Goal: Task Accomplishment & Management: Use online tool/utility

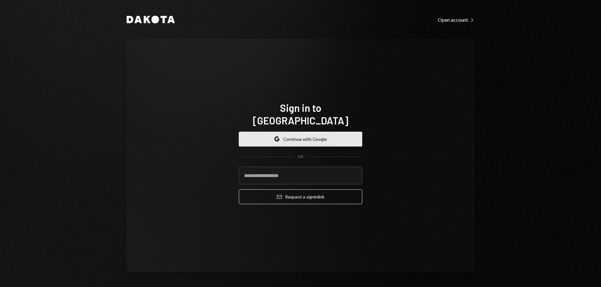
click at [305, 132] on button "Google Continue with Google" at bounding box center [301, 139] width 124 height 15
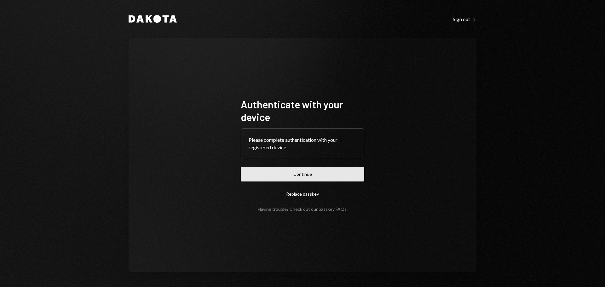
click at [313, 173] on button "Continue" at bounding box center [303, 174] width 124 height 15
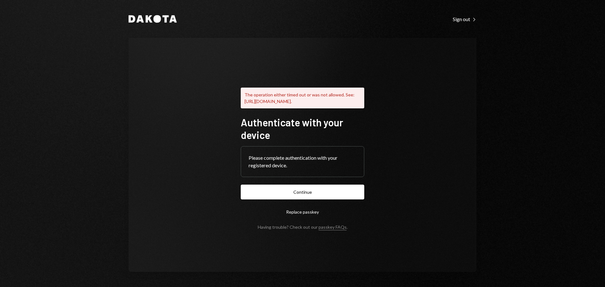
click at [298, 187] on form "Authenticate with your device Please complete authentication with your register…" at bounding box center [303, 173] width 124 height 114
click at [306, 196] on button "Continue" at bounding box center [303, 192] width 124 height 15
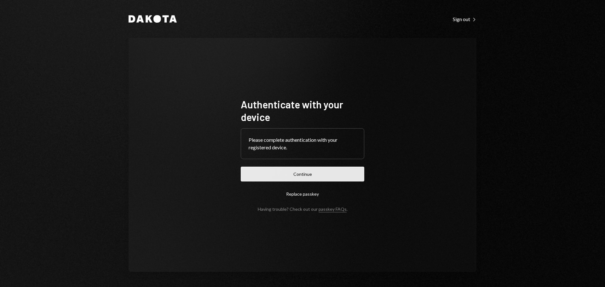
click at [332, 173] on button "Continue" at bounding box center [303, 174] width 124 height 15
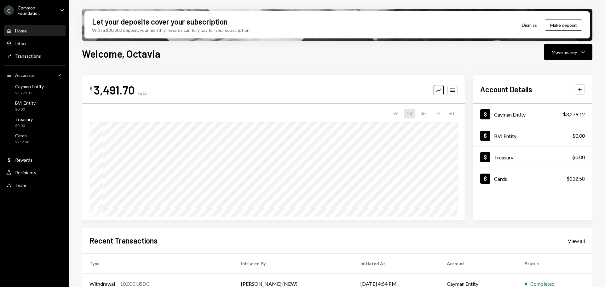
click at [46, 6] on div "Common Foundatio..." at bounding box center [36, 10] width 37 height 11
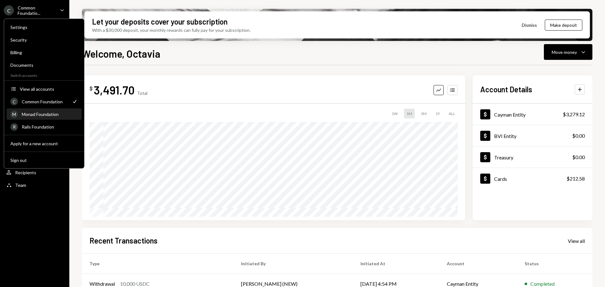
click at [43, 112] on div "Monad Foundation" at bounding box center [50, 114] width 56 height 5
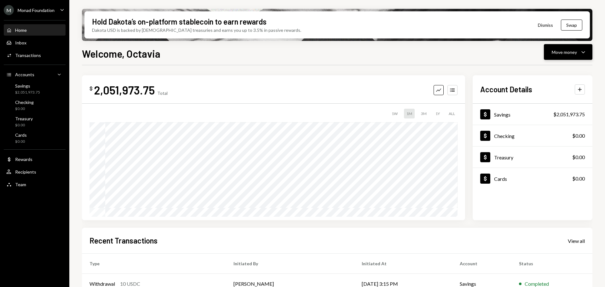
click at [575, 53] on div "Move money" at bounding box center [564, 52] width 25 height 7
click at [557, 68] on div "Send" at bounding box center [563, 71] width 46 height 7
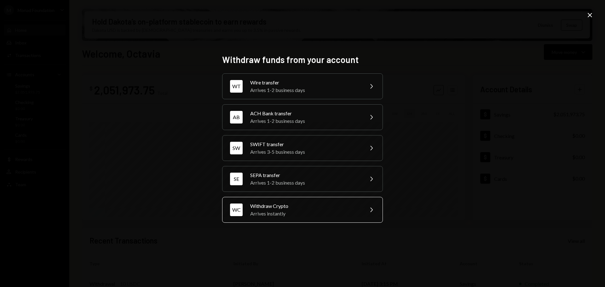
click at [310, 205] on div "Withdraw Crypto" at bounding box center [305, 206] width 110 height 8
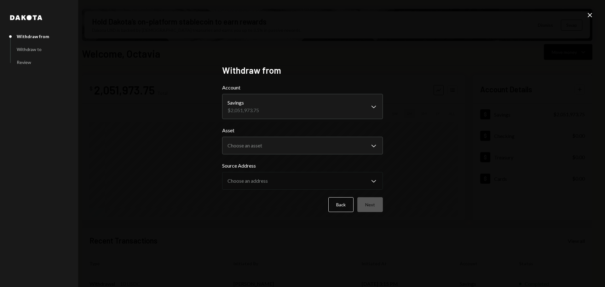
click at [315, 113] on body "M Monad Foundation Caret Down Home Home Inbox Inbox Activities Transactions Acc…" at bounding box center [302, 143] width 605 height 287
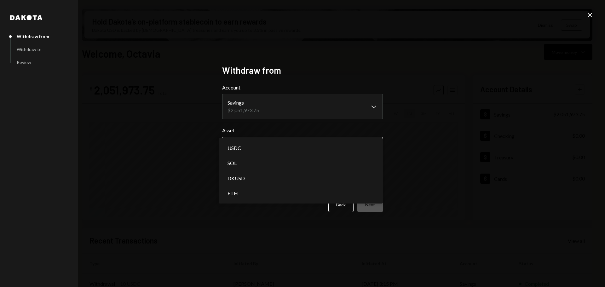
click at [300, 149] on body "M Monad Foundation Caret Down Home Home Inbox Inbox Activities Transactions Acc…" at bounding box center [302, 143] width 605 height 287
select select "****"
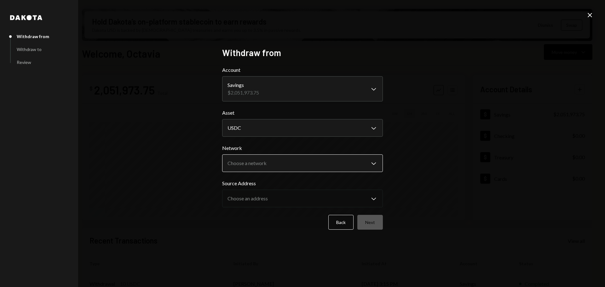
click at [262, 163] on body "M Monad Foundation Caret Down Home Home Inbox Inbox Activities Transactions Acc…" at bounding box center [302, 143] width 605 height 287
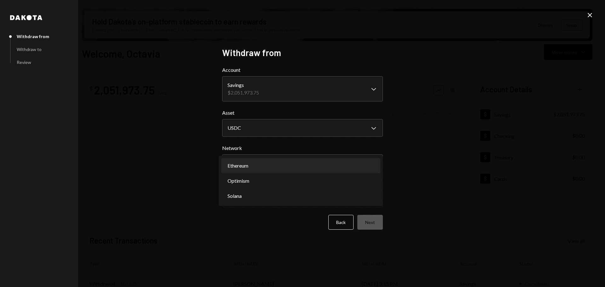
select select "**********"
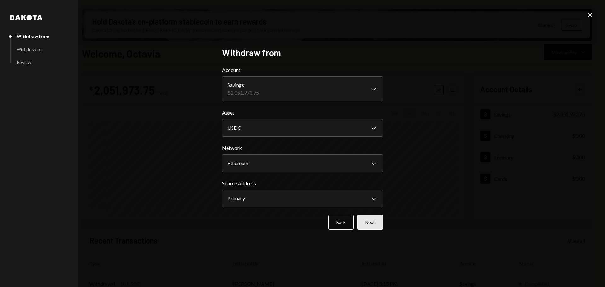
click at [371, 220] on button "Next" at bounding box center [370, 222] width 26 height 15
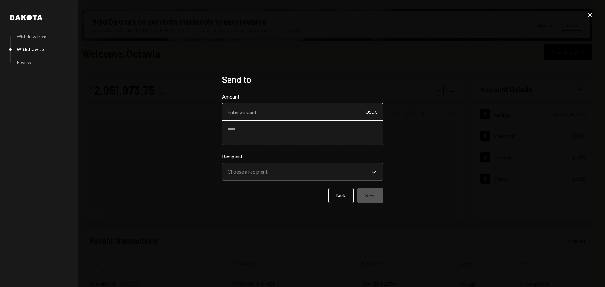
click at [251, 112] on input "Amount" at bounding box center [302, 112] width 161 height 18
paste input "1395.04"
click at [236, 112] on input "1395.04" at bounding box center [302, 112] width 161 height 18
type input "1385.04"
click at [284, 128] on textarea at bounding box center [302, 132] width 161 height 25
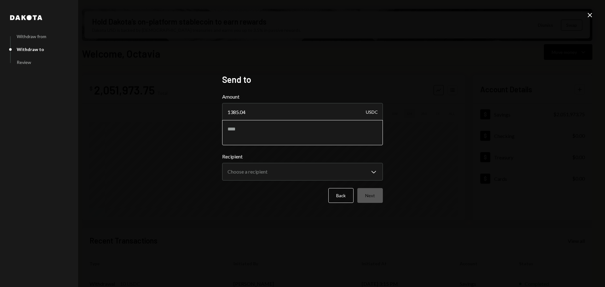
paste textarea "**********"
type textarea "**********"
click at [288, 172] on body "M Monad Foundation Caret Down Home Home Inbox Inbox Activities Transactions Acc…" at bounding box center [302, 143] width 605 height 287
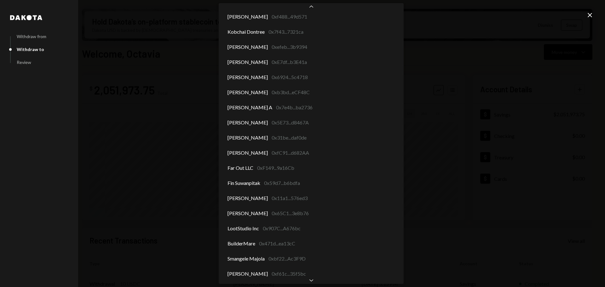
scroll to position [3422, 0]
select select "**********"
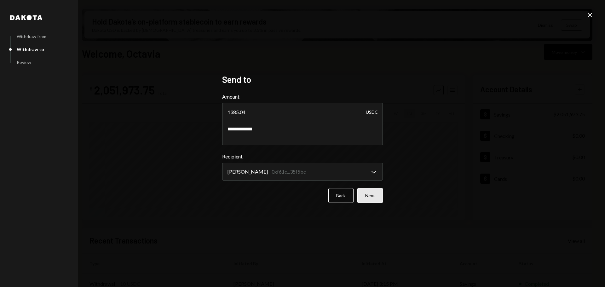
click at [370, 197] on button "Next" at bounding box center [370, 195] width 26 height 15
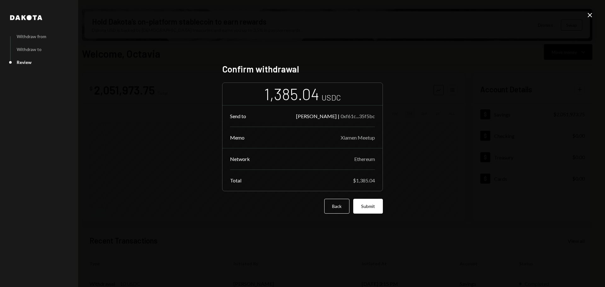
click at [376, 205] on button "Submit" at bounding box center [368, 206] width 30 height 15
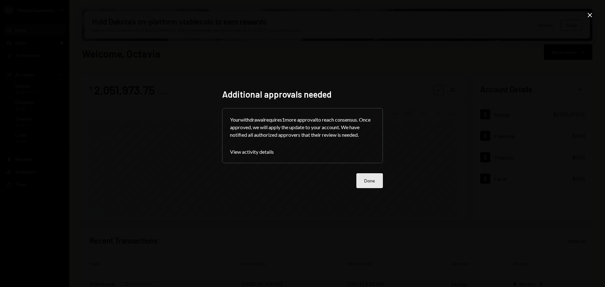
click at [364, 179] on button "Done" at bounding box center [369, 180] width 26 height 15
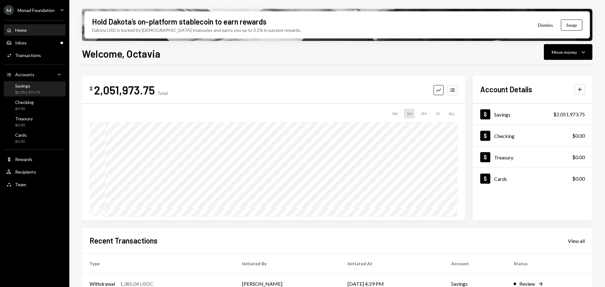
click at [31, 89] on div "Savings $2,051,973.75" at bounding box center [27, 89] width 25 height 12
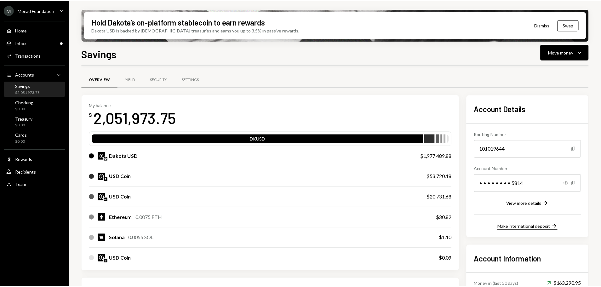
scroll to position [143, 0]
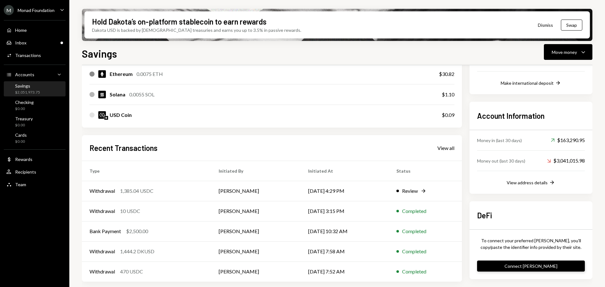
click at [532, 269] on button "Connect [PERSON_NAME]" at bounding box center [531, 266] width 108 height 11
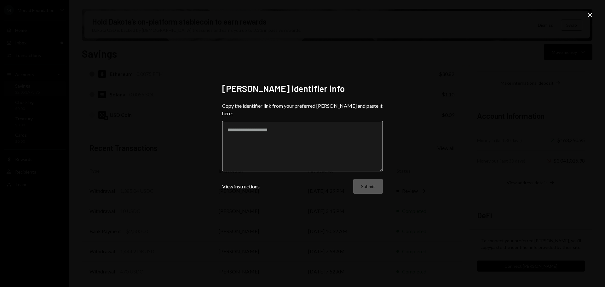
click at [303, 139] on textarea at bounding box center [302, 146] width 161 height 50
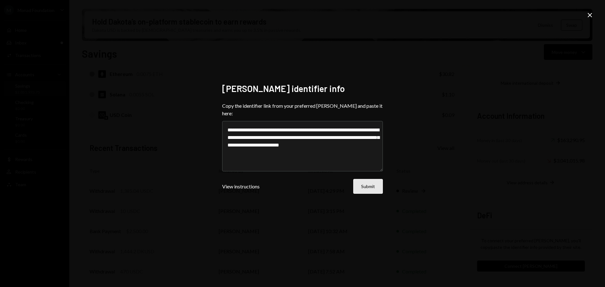
type textarea "**********"
click at [371, 184] on button "Submit" at bounding box center [368, 186] width 30 height 15
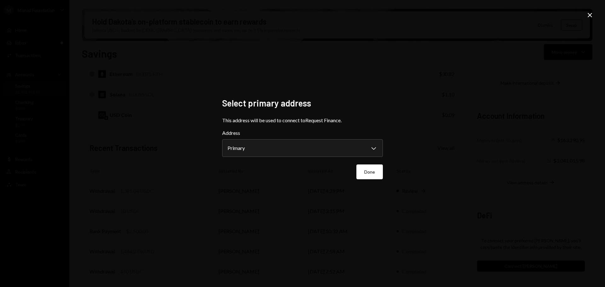
click at [369, 170] on button "Done" at bounding box center [369, 171] width 26 height 15
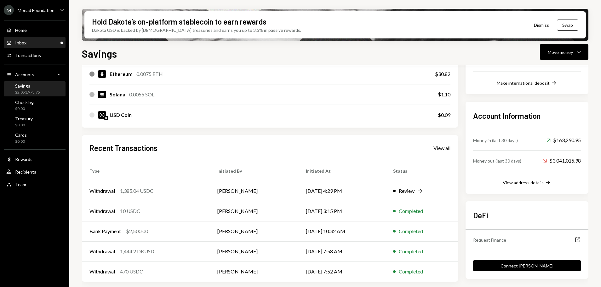
click at [31, 46] on div "Inbox Inbox" at bounding box center [34, 42] width 57 height 11
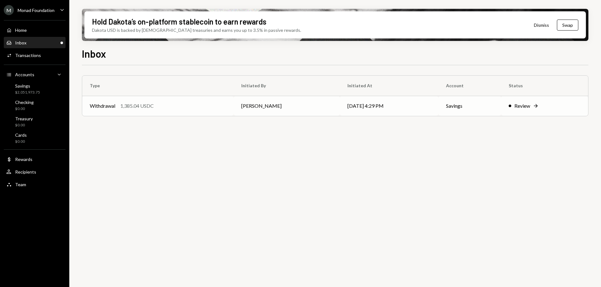
click at [226, 108] on div "Withdrawal 1,385.04 USDC" at bounding box center [158, 106] width 136 height 8
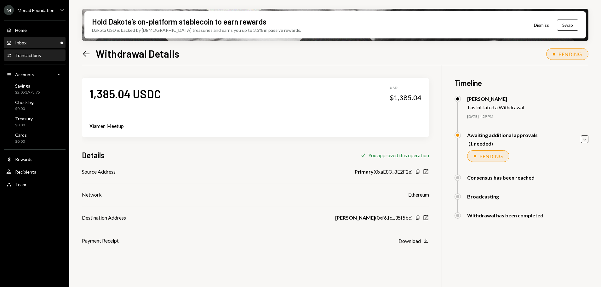
click at [36, 41] on div "Inbox Inbox" at bounding box center [34, 43] width 57 height 6
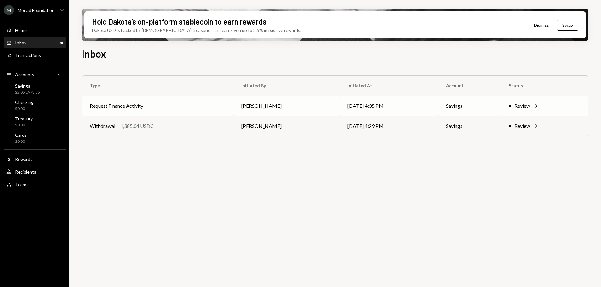
click at [173, 107] on td "Request Finance Activity" at bounding box center [158, 106] width 152 height 20
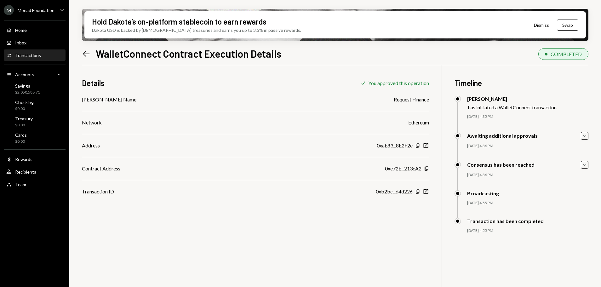
click at [25, 56] on div "Transactions" at bounding box center [28, 55] width 26 height 5
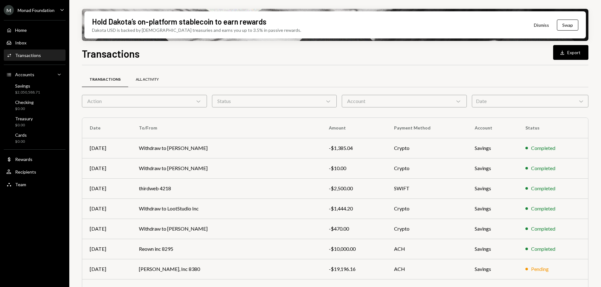
click at [145, 80] on div "All Activity" at bounding box center [147, 79] width 23 height 5
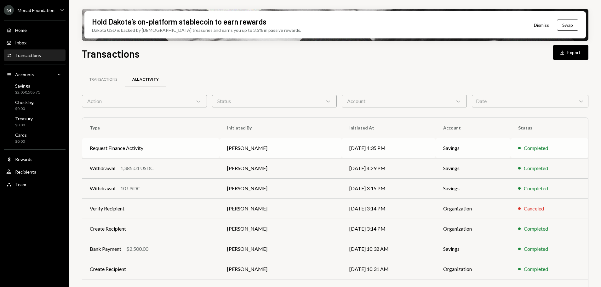
click at [362, 148] on td "[DATE] 4:35 PM" at bounding box center [389, 148] width 94 height 20
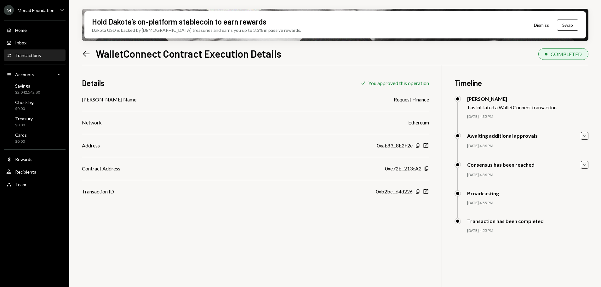
click at [257, 261] on div "Details Check You approved this operation dApp Name Request Finance Network Eth…" at bounding box center [335, 208] width 507 height 287
click at [25, 88] on div "Savings" at bounding box center [27, 85] width 25 height 5
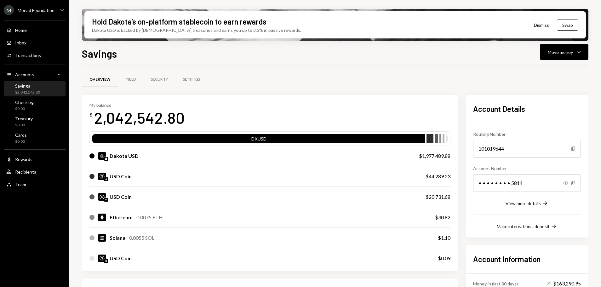
scroll to position [143, 0]
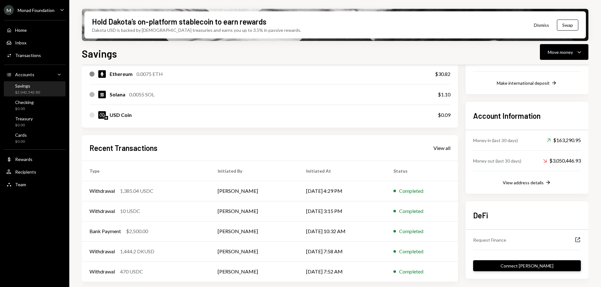
click at [528, 265] on button "Connect [PERSON_NAME]" at bounding box center [527, 265] width 108 height 11
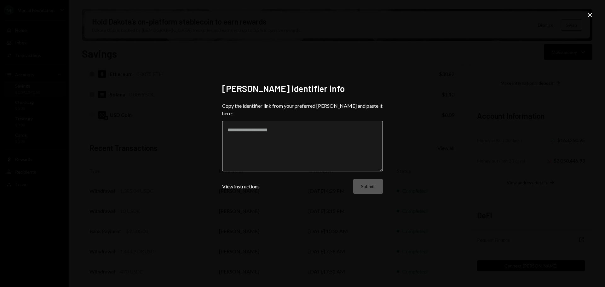
click at [295, 133] on textarea at bounding box center [302, 146] width 161 height 50
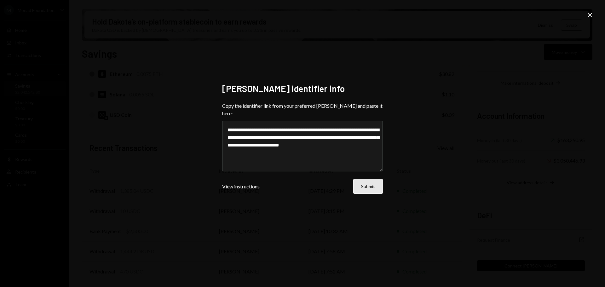
type textarea "**********"
click at [373, 181] on button "Submit" at bounding box center [368, 186] width 30 height 15
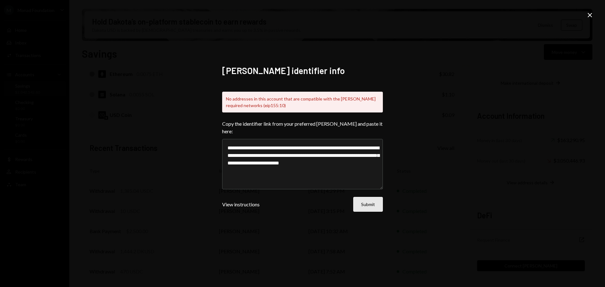
click at [371, 202] on button "Submit" at bounding box center [368, 204] width 30 height 15
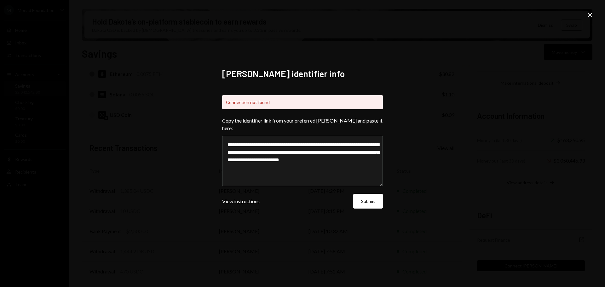
click at [590, 14] on icon at bounding box center [590, 15] width 4 height 4
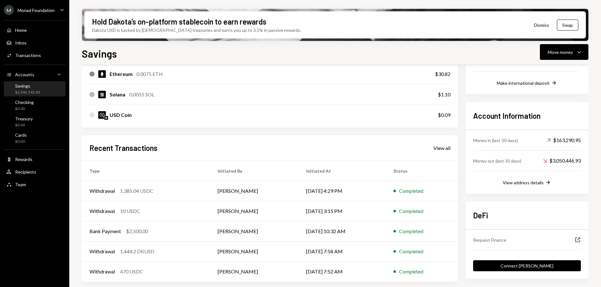
scroll to position [0, 0]
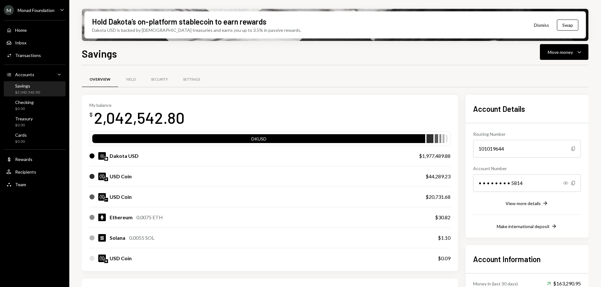
click at [40, 86] on div "Savings $2,042,542.80" at bounding box center [34, 89] width 57 height 12
click at [194, 78] on div "Settings" at bounding box center [191, 79] width 17 height 5
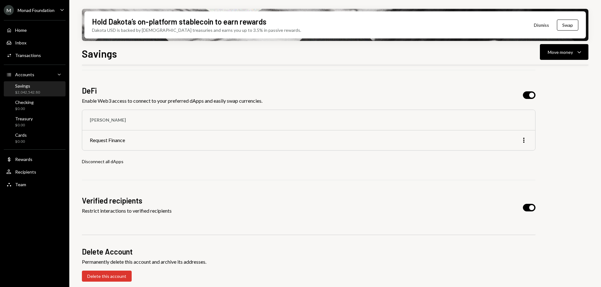
scroll to position [0, 0]
click at [523, 138] on icon "More" at bounding box center [524, 140] width 8 height 8
click at [519, 152] on div "Disconnect" at bounding box center [509, 153] width 32 height 11
click at [511, 154] on div "Disconnect" at bounding box center [509, 153] width 32 height 11
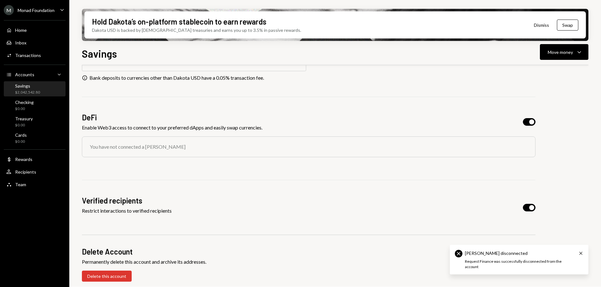
click at [18, 87] on div "Savings" at bounding box center [27, 85] width 25 height 5
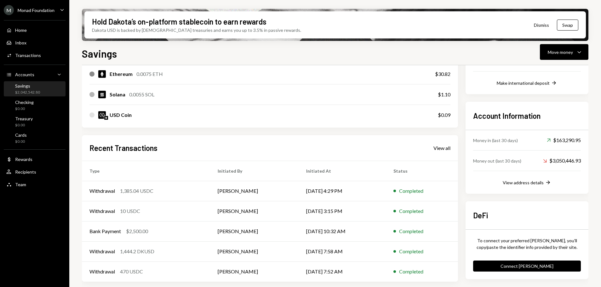
scroll to position [0, 0]
click at [524, 265] on button "Connect [PERSON_NAME]" at bounding box center [527, 266] width 108 height 11
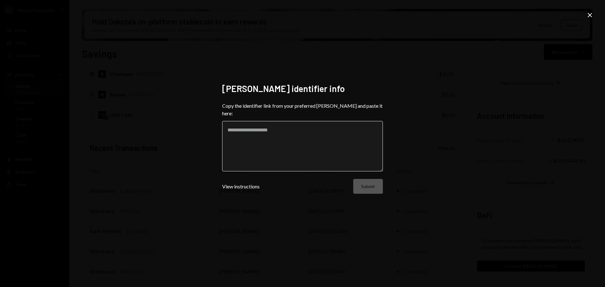
click at [277, 129] on textarea at bounding box center [302, 146] width 161 height 50
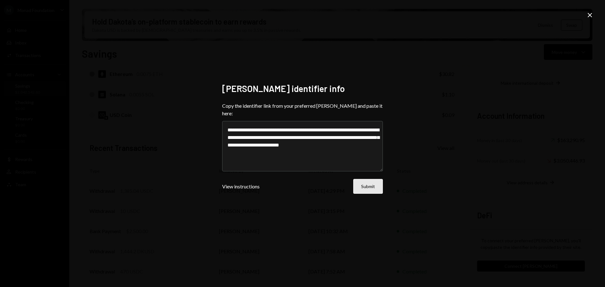
click at [371, 185] on button "Submit" at bounding box center [368, 186] width 30 height 15
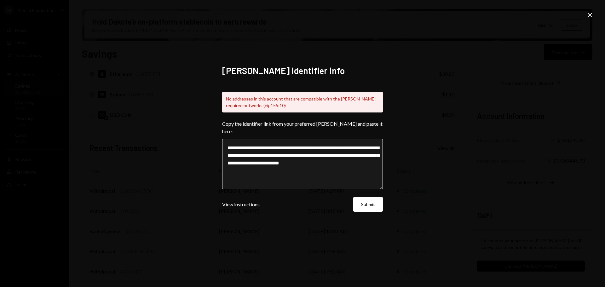
click at [239, 145] on textarea "**********" at bounding box center [302, 164] width 161 height 50
click at [234, 144] on textarea "**********" at bounding box center [302, 164] width 161 height 50
drag, startPoint x: 234, startPoint y: 144, endPoint x: 213, endPoint y: 143, distance: 21.5
click at [213, 143] on div "**********" at bounding box center [302, 143] width 605 height 287
type textarea "**********"
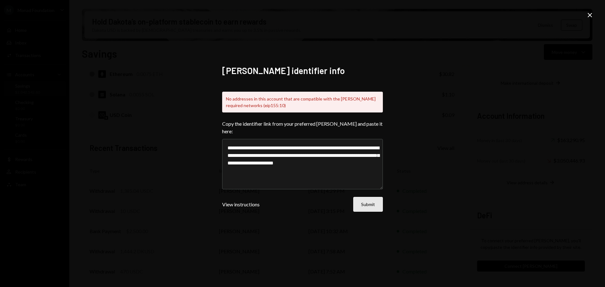
click at [363, 199] on button "Submit" at bounding box center [368, 204] width 30 height 15
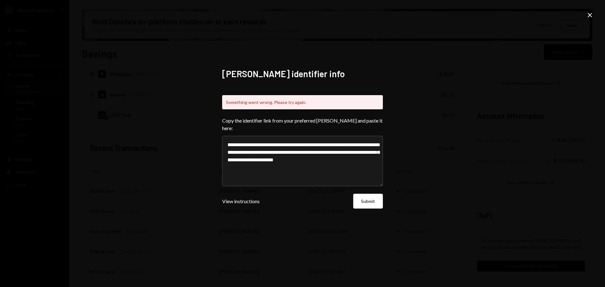
click at [590, 15] on icon at bounding box center [590, 15] width 4 height 4
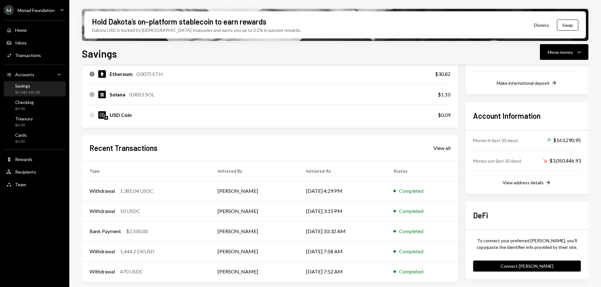
click at [353, 133] on div "My balance $ 2,042,542.80 DKUSD Dakota USD $1,977,489.88 USD Coin $44,289.23 US…" at bounding box center [270, 116] width 376 height 330
click at [30, 55] on div "Transactions" at bounding box center [28, 55] width 26 height 5
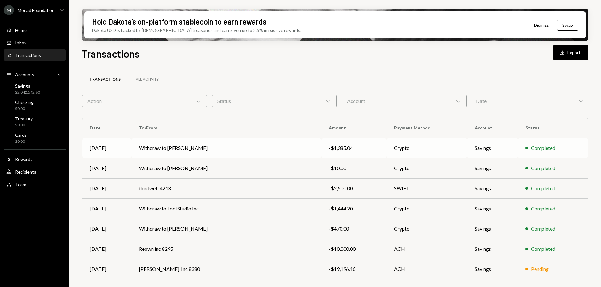
click at [155, 148] on td "Withdraw to [PERSON_NAME]" at bounding box center [226, 148] width 190 height 20
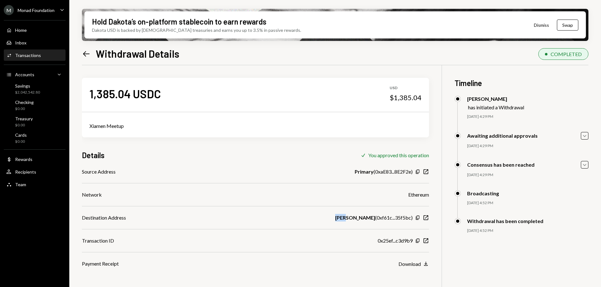
drag, startPoint x: 365, startPoint y: 218, endPoint x: 352, endPoint y: 218, distance: 13.6
click at [352, 218] on div "Destination Address [PERSON_NAME] ( 0xf61c...35f5bc ) Copy New Window" at bounding box center [255, 218] width 347 height 8
copy b "Zeyu"
click at [427, 241] on icon "New Window" at bounding box center [426, 241] width 6 height 6
click at [28, 55] on div "Transactions" at bounding box center [28, 55] width 26 height 5
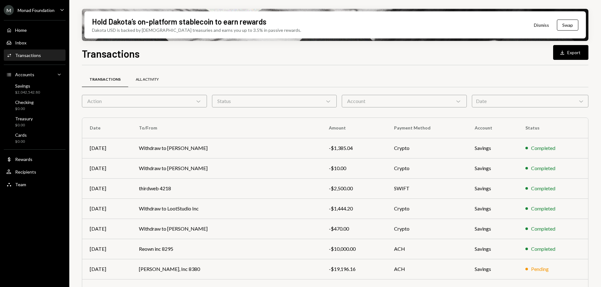
click at [148, 77] on div "All Activity" at bounding box center [147, 79] width 23 height 5
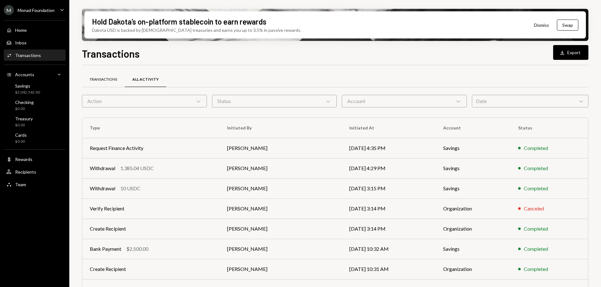
click at [106, 77] on div "Transactions" at bounding box center [103, 79] width 28 height 5
